Goal: Information Seeking & Learning: Learn about a topic

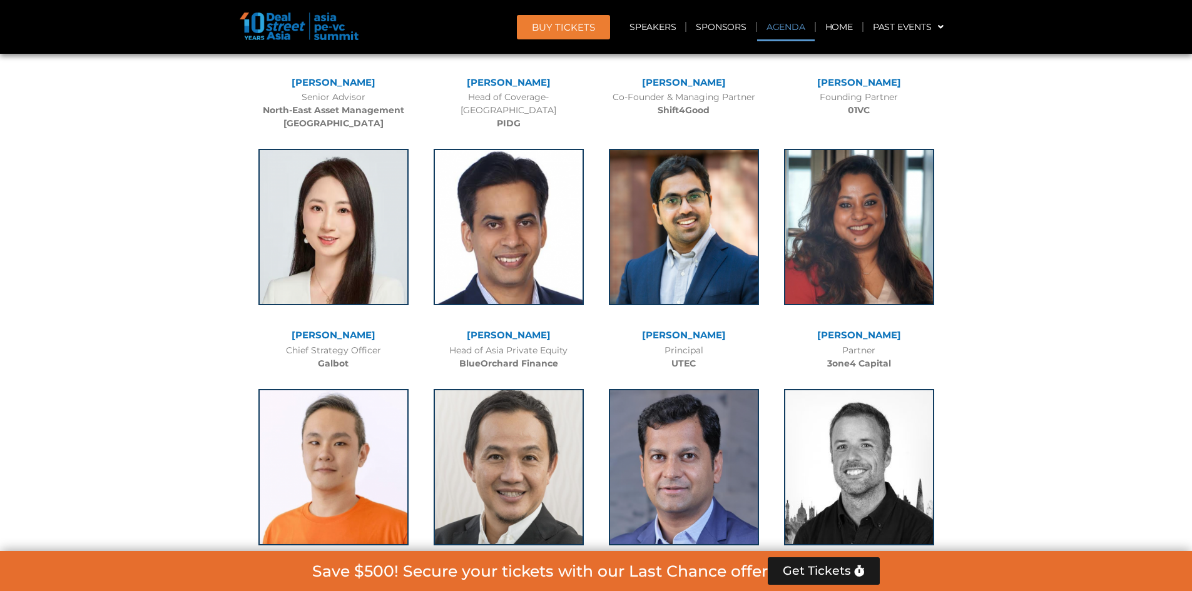
click at [803, 15] on link "Agenda" at bounding box center [786, 27] width 58 height 29
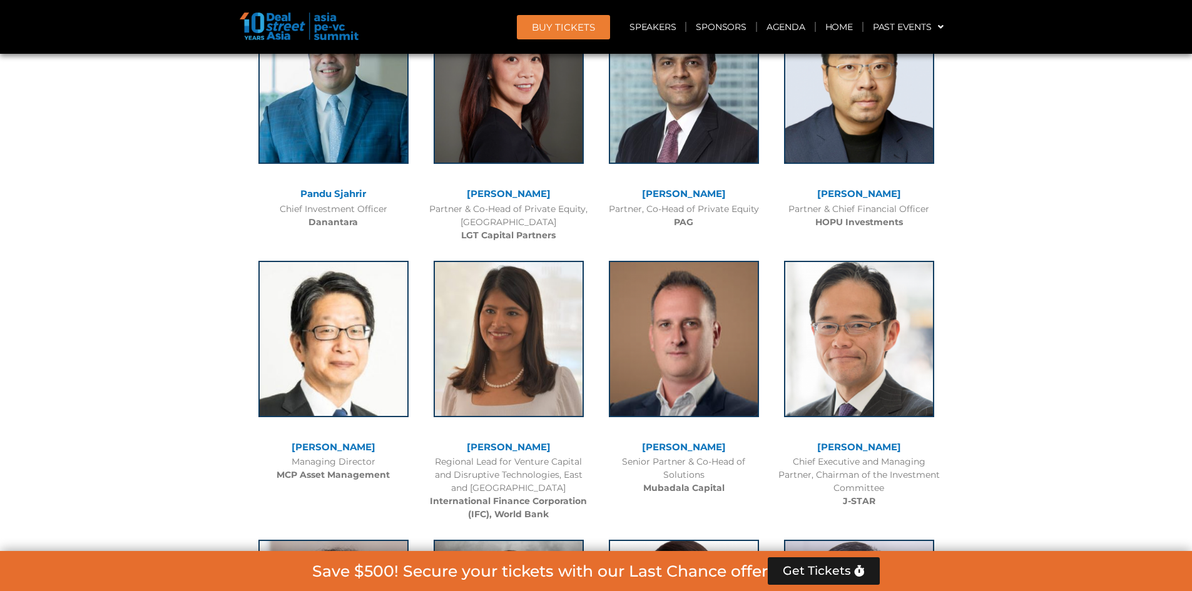
scroll to position [655, 0]
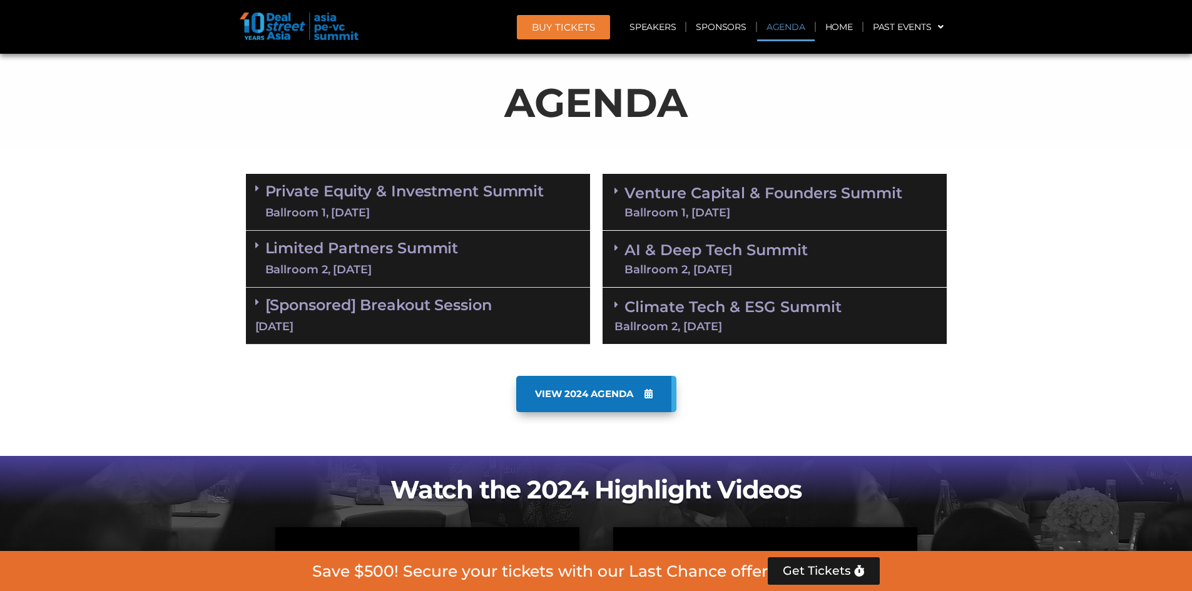
click at [619, 191] on span at bounding box center [619, 191] width 10 height 11
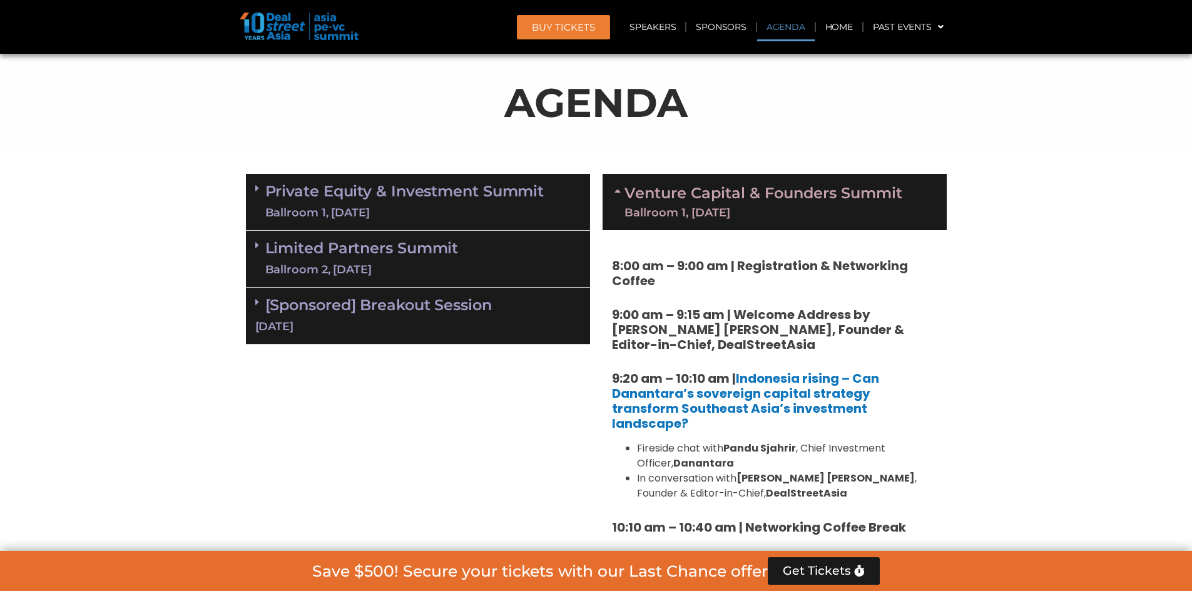
click at [686, 322] on strong "9:00 am – 9:15 am | Welcome Address by Joji Thomas Philip, Founder & Editor-in-…" at bounding box center [758, 330] width 292 height 48
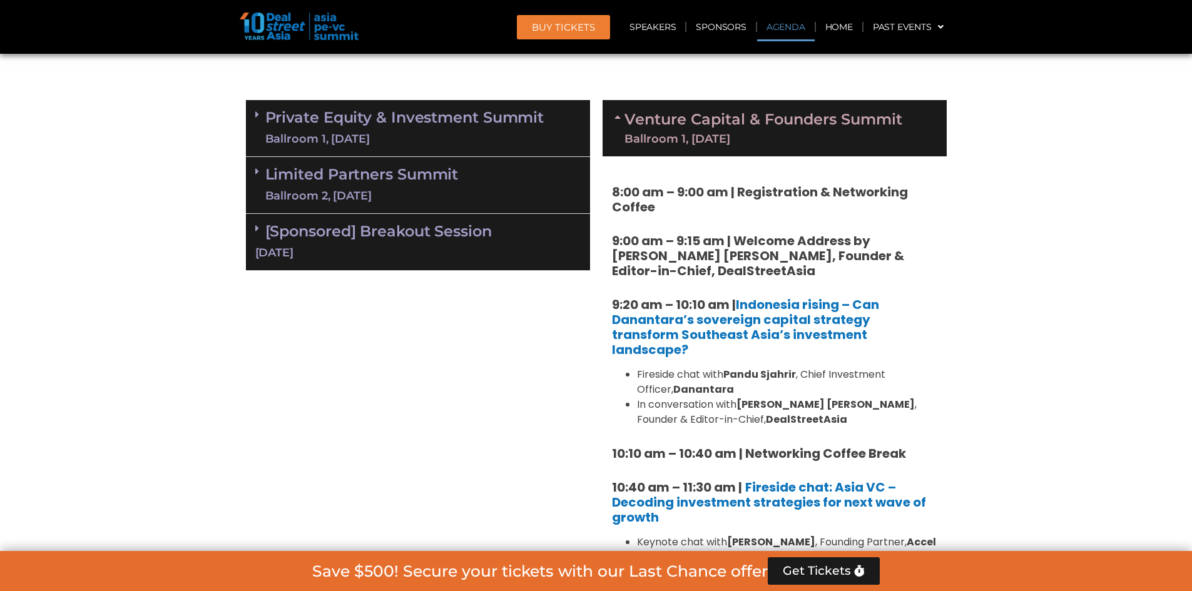
scroll to position [780, 0]
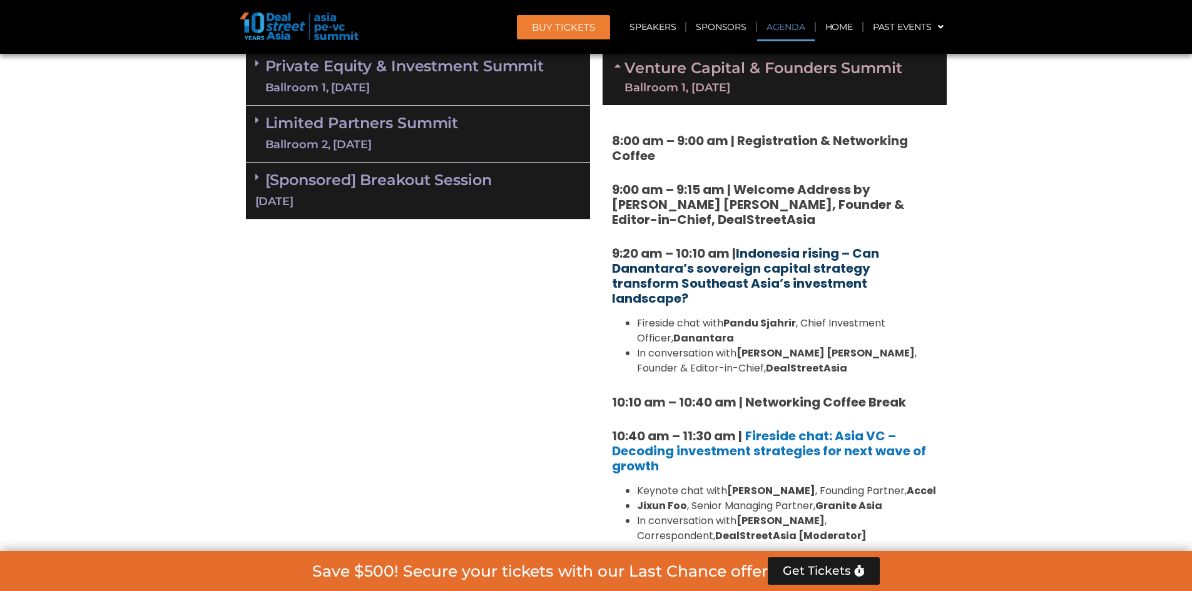
click at [770, 264] on link "Indonesia rising – Can Danantara’s sovereign capital strategy transform Southea…" at bounding box center [745, 276] width 267 height 63
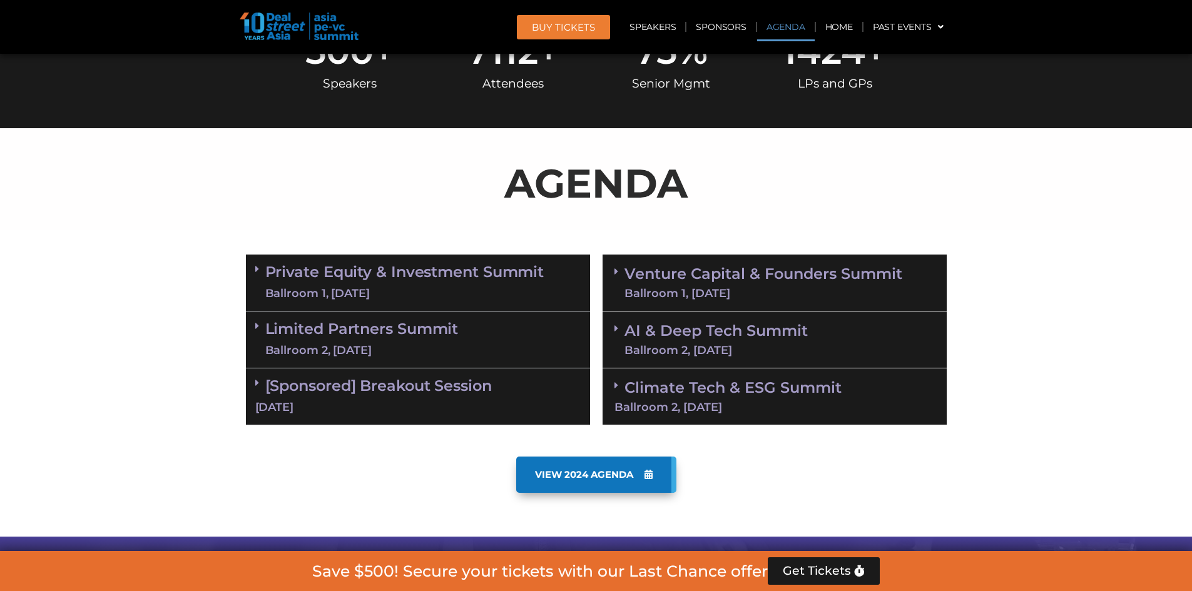
scroll to position [677, 0]
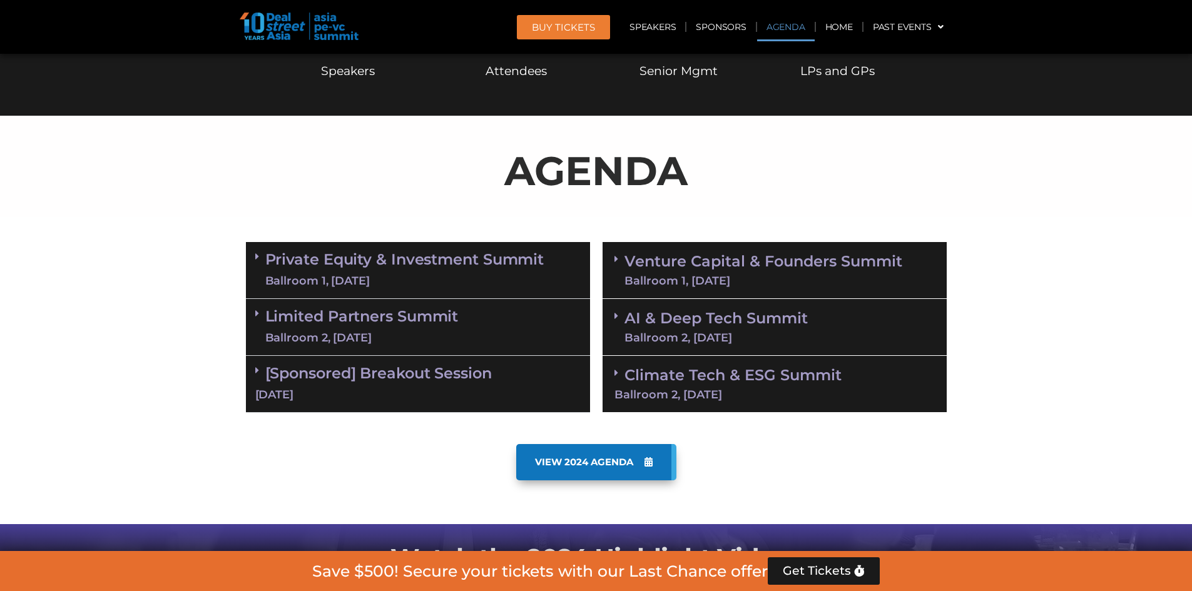
click at [711, 288] on div "Venture Capital & Founders​ Summit Ballroom 1, 11 Sept" at bounding box center [774, 270] width 344 height 57
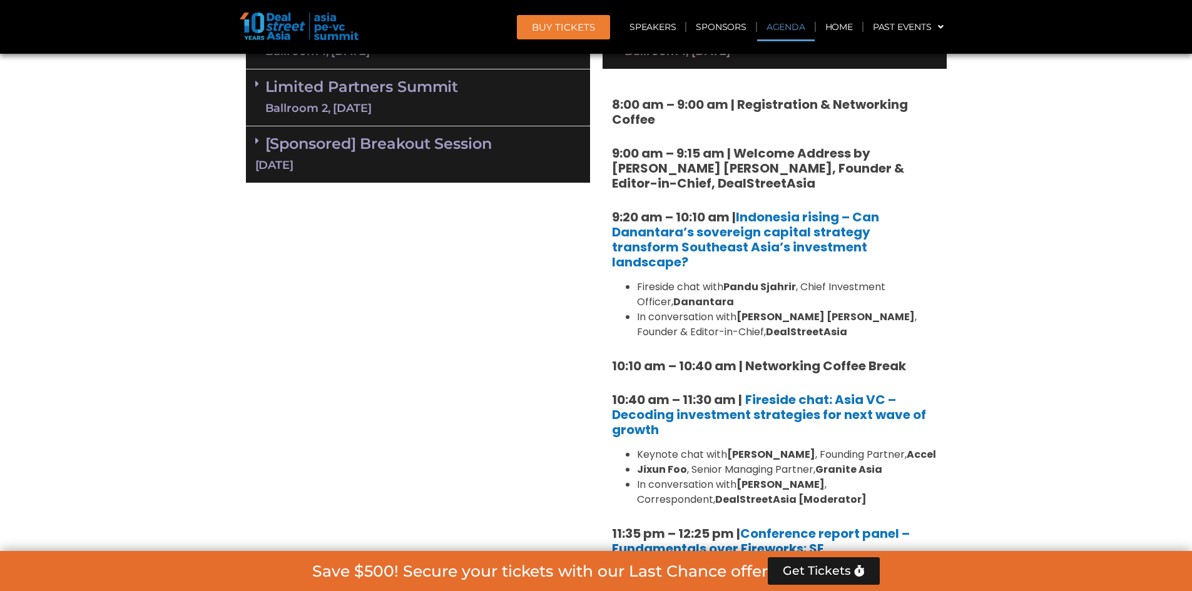
scroll to position [927, 0]
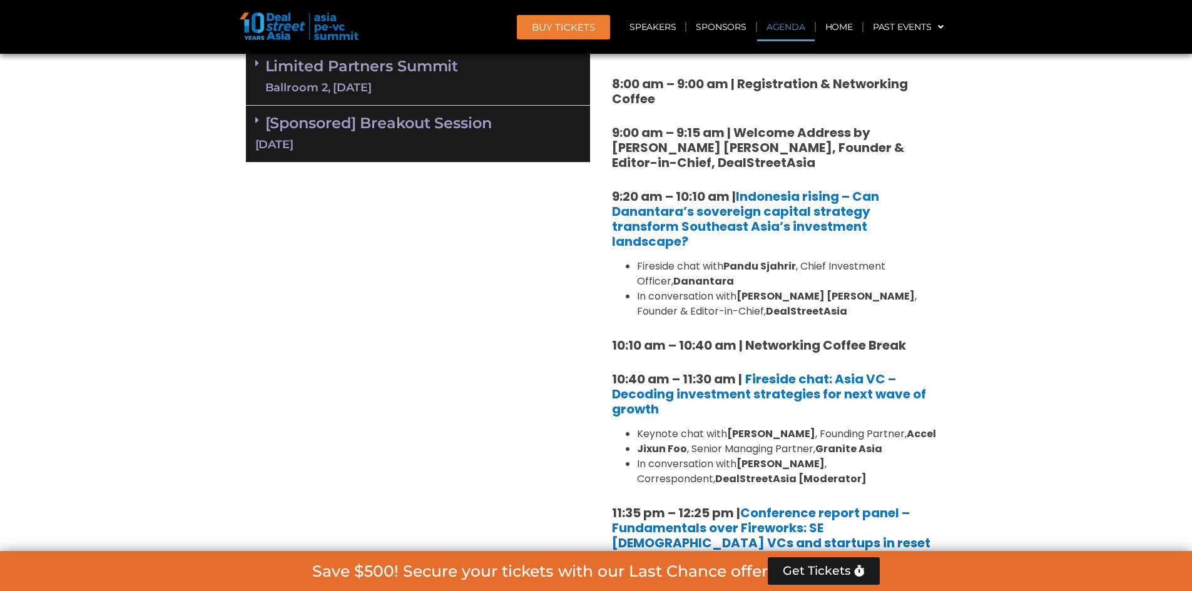
click at [325, 76] on link "Limited Partners Summit Ballroom 2, 10 Sept" at bounding box center [361, 77] width 193 height 38
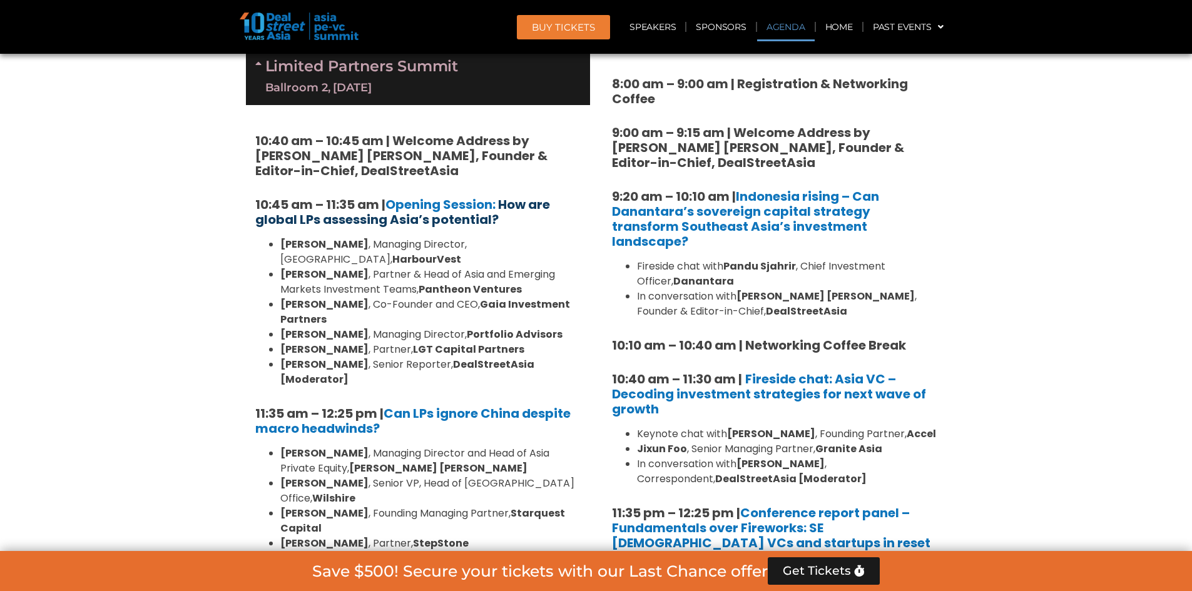
click at [429, 216] on b "How are global LPs assessing Asia’s potential?" at bounding box center [402, 212] width 295 height 33
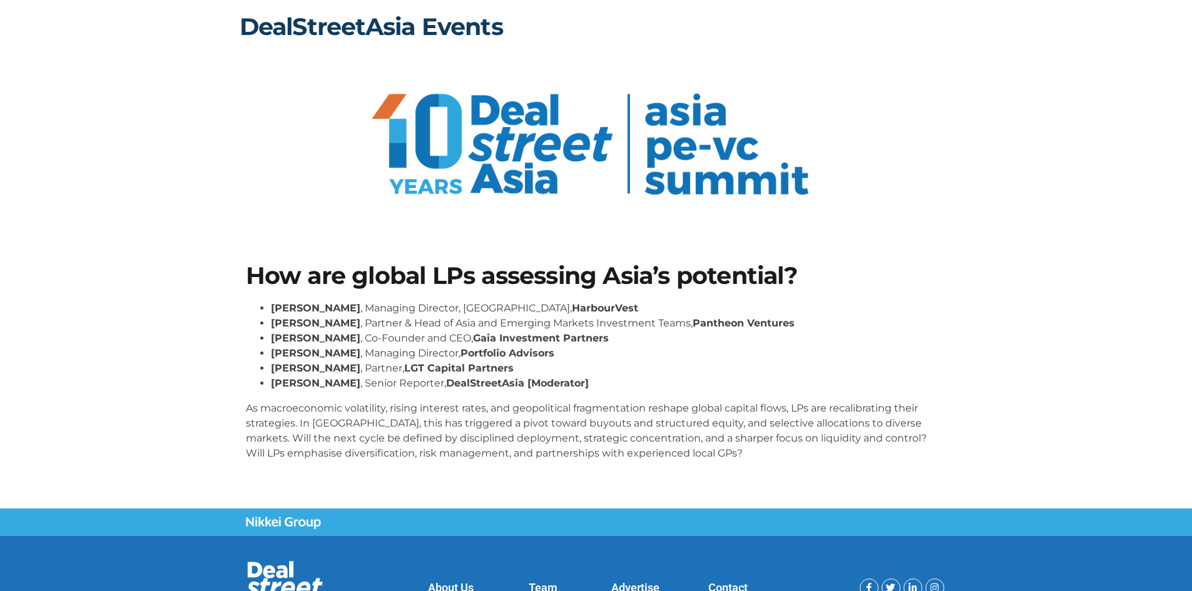
click at [400, 32] on link "DealStreetAsia Events" at bounding box center [371, 26] width 263 height 29
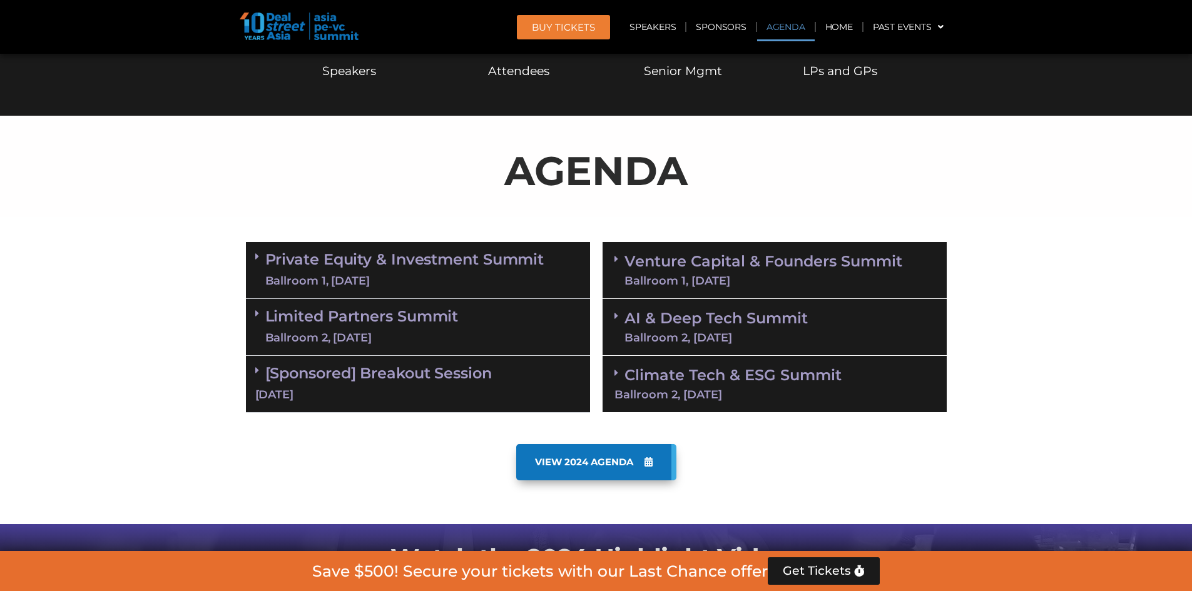
click at [255, 318] on icon at bounding box center [257, 313] width 4 height 10
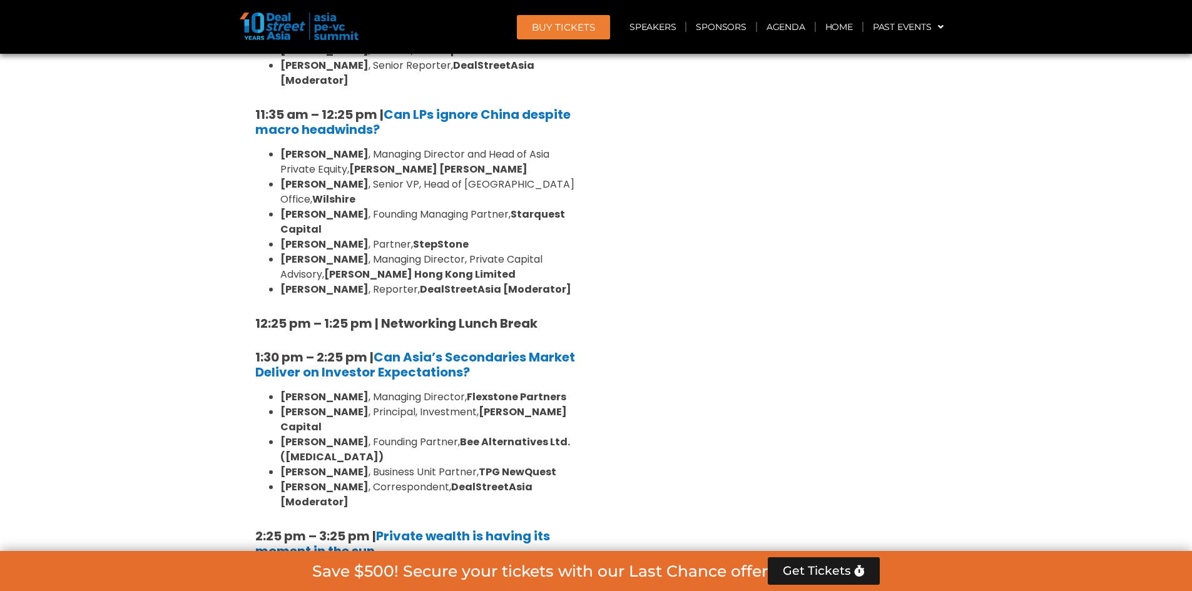
scroll to position [1240, 0]
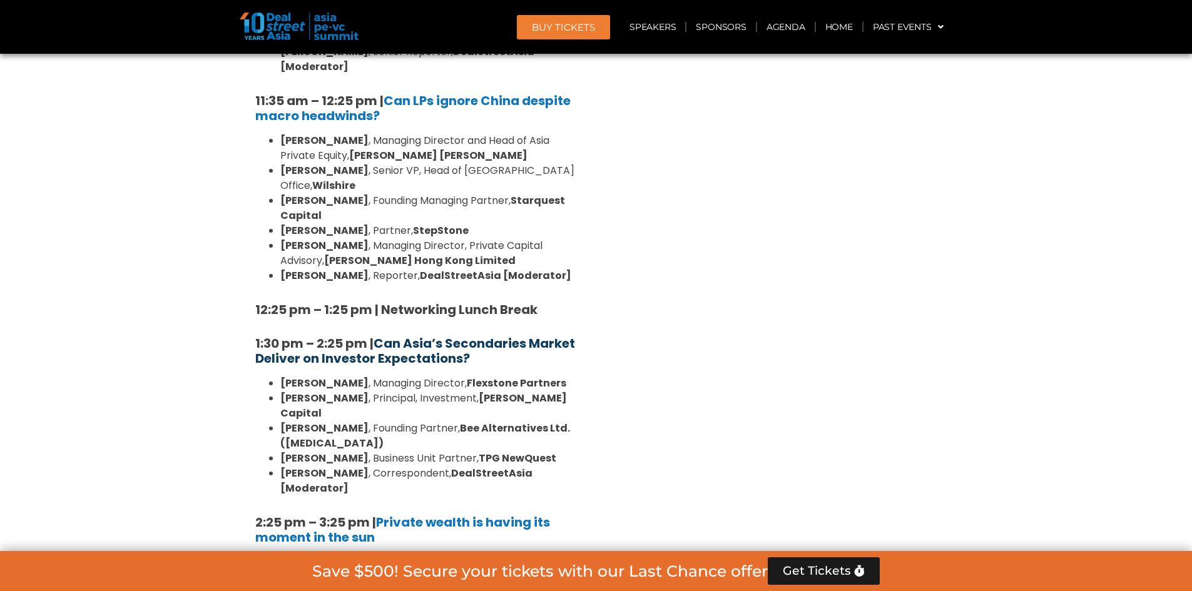
click at [397, 335] on b "Can Asia’s Secondaries Market Deliver on Investor Expectations?" at bounding box center [415, 351] width 320 height 33
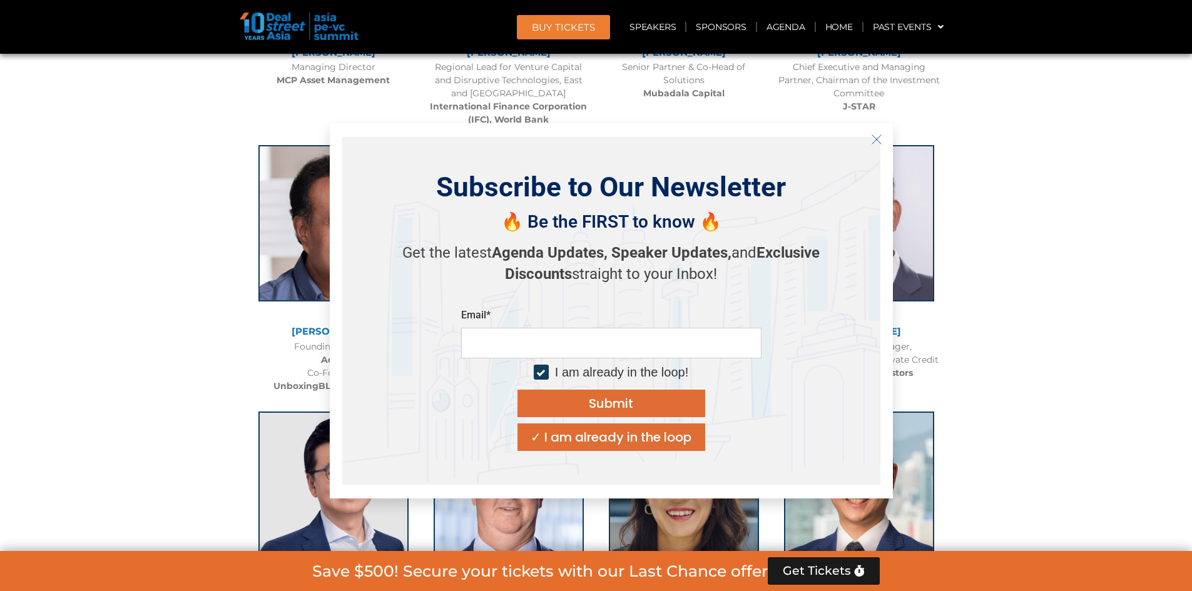
scroll to position [2116, 0]
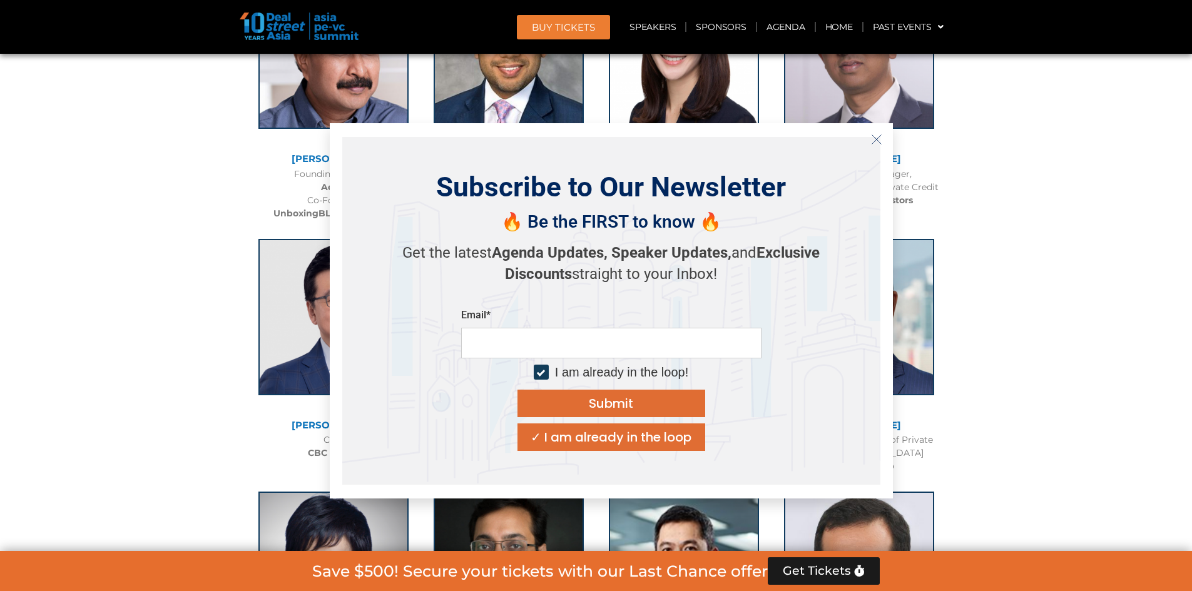
click at [872, 143] on icon "Close" at bounding box center [876, 139] width 11 height 11
